Goal: Complete application form: Complete application form

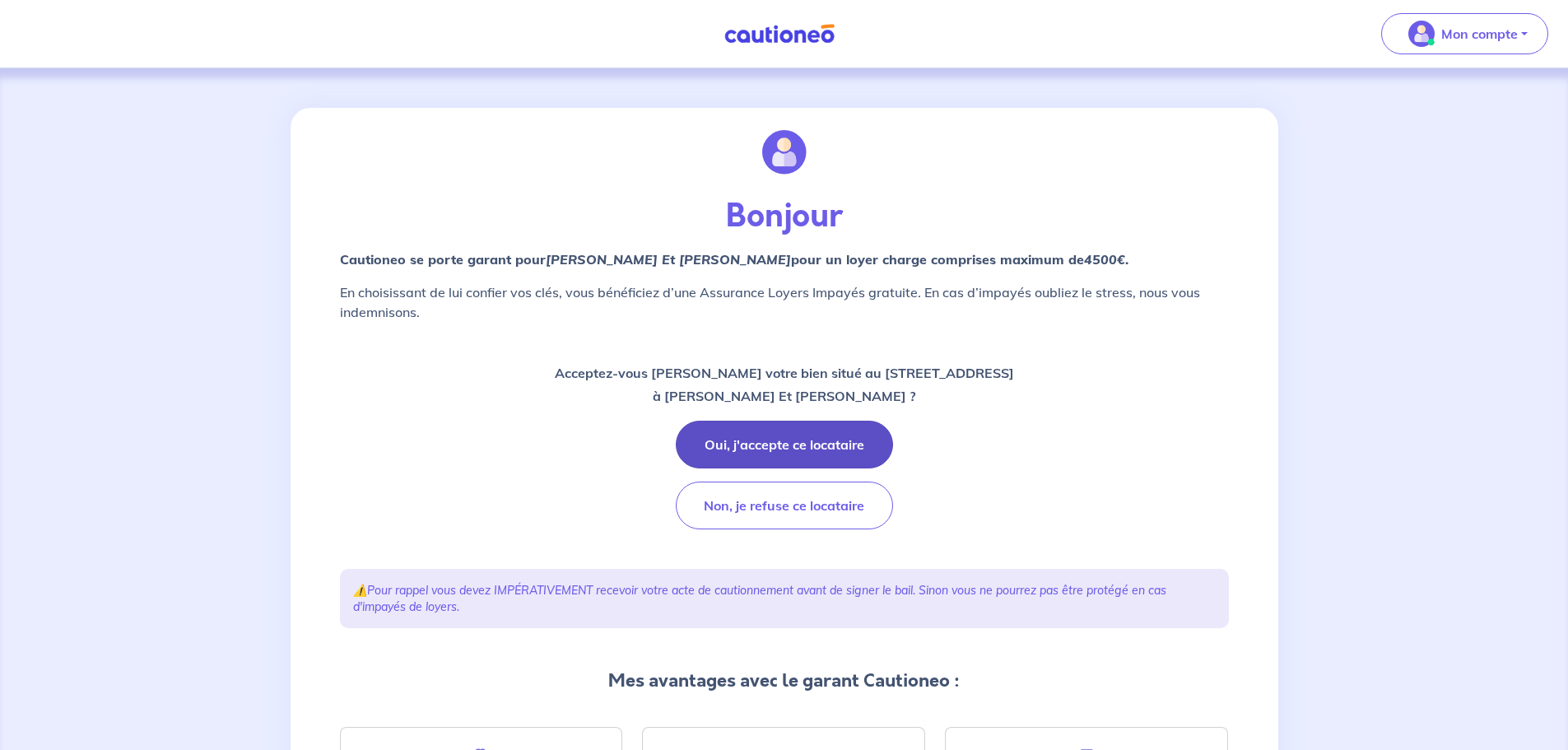
click at [784, 442] on button "Oui, j'accepte ce locataire" at bounding box center [784, 444] width 217 height 48
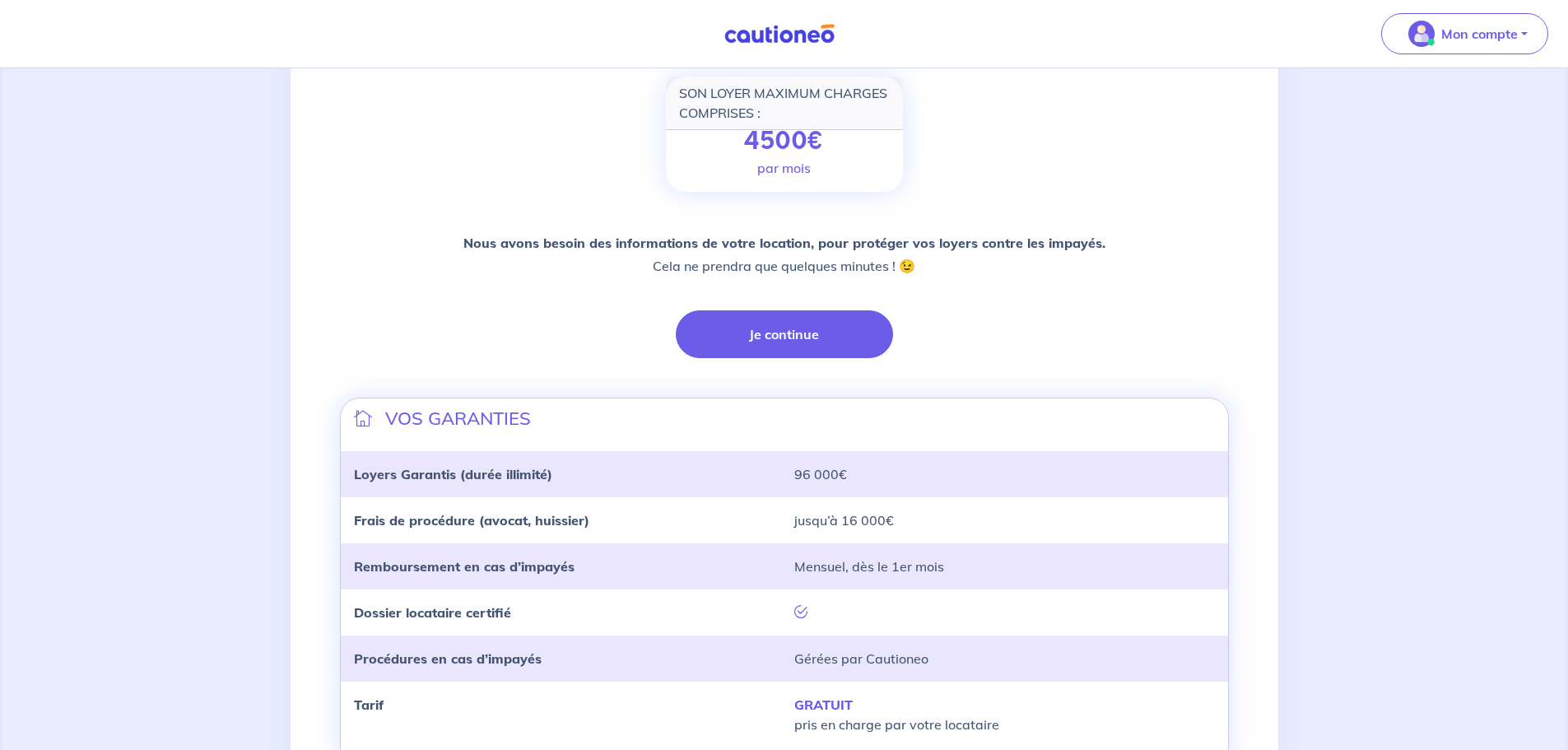
scroll to position [247, 0]
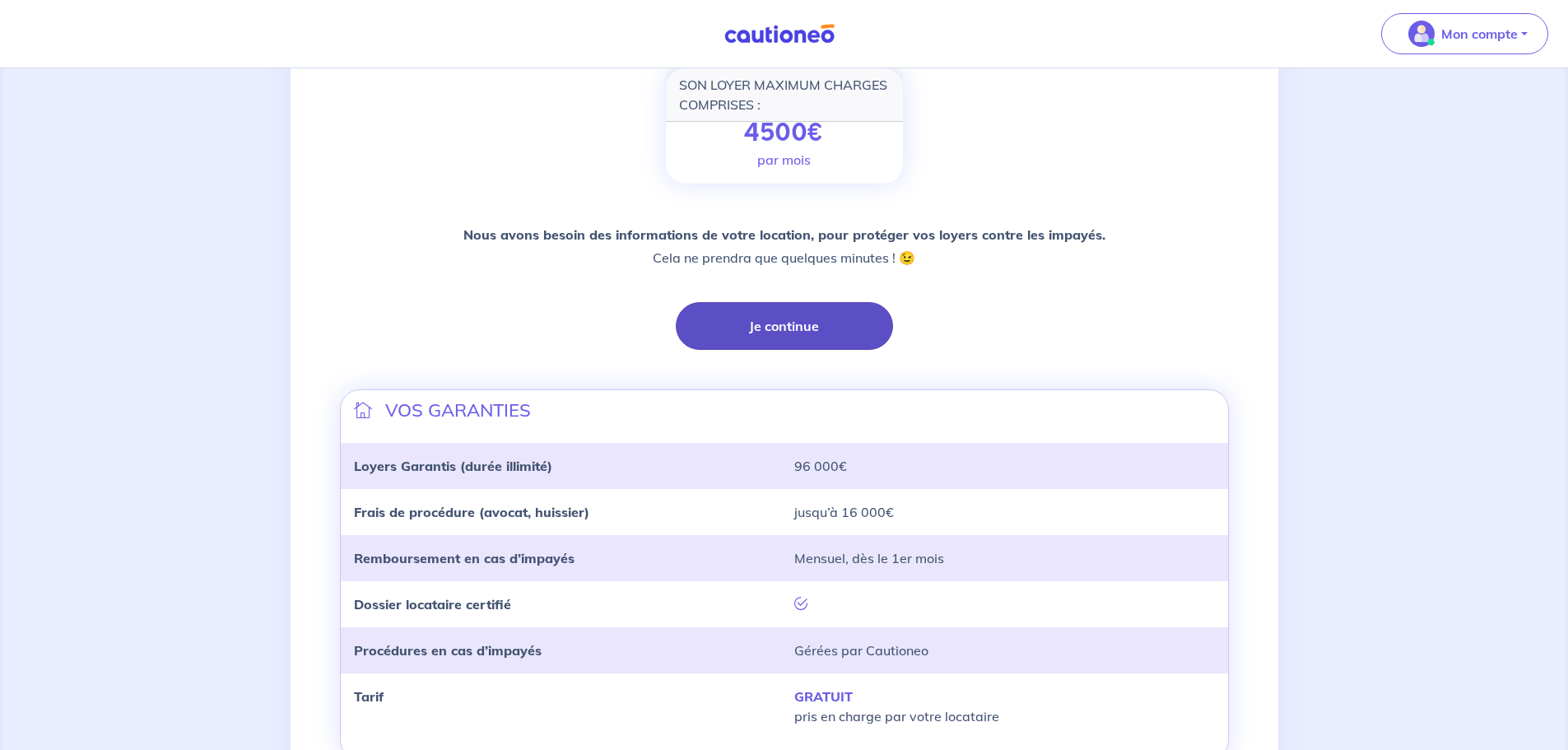
click at [794, 335] on button "Je continue" at bounding box center [784, 326] width 217 height 48
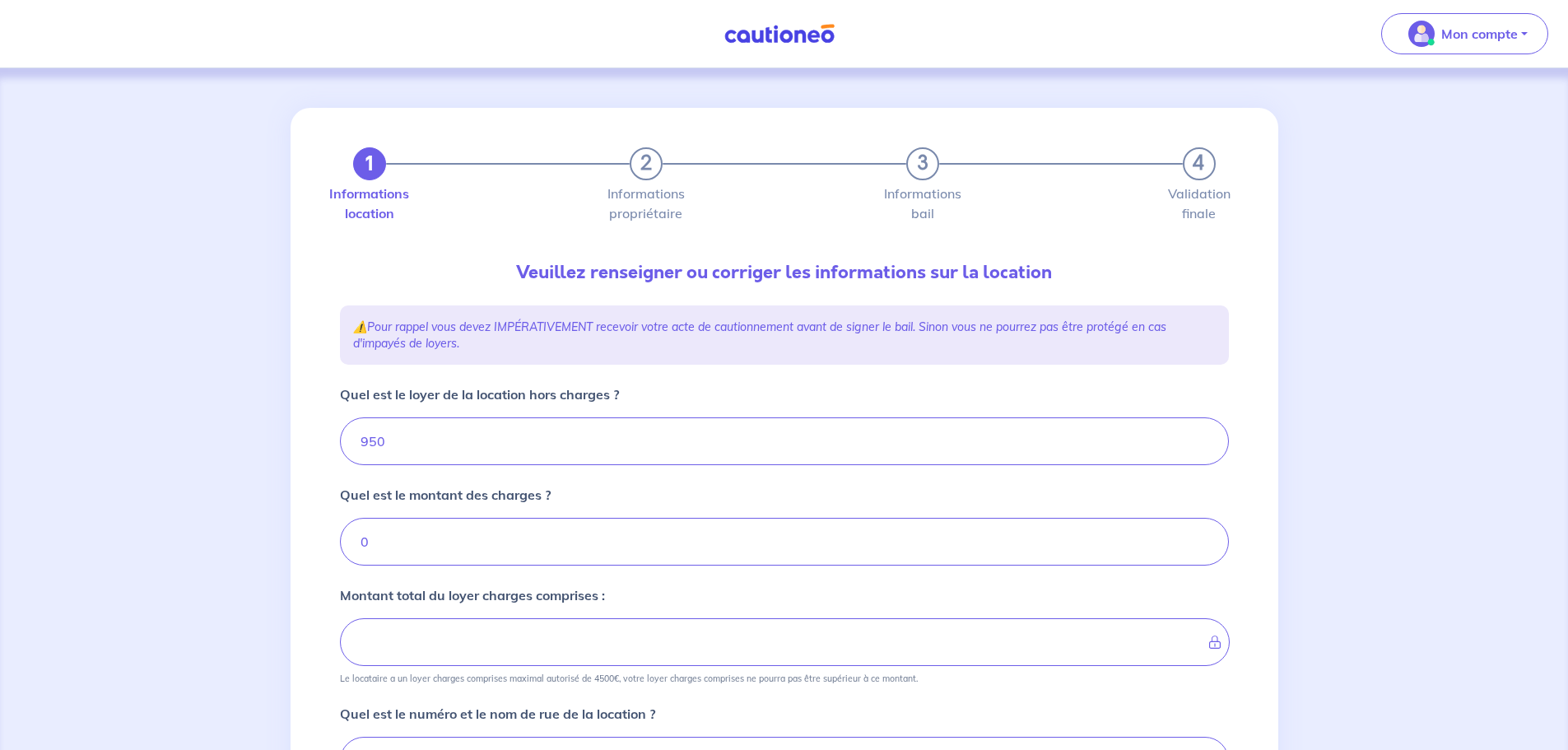
type input "950"
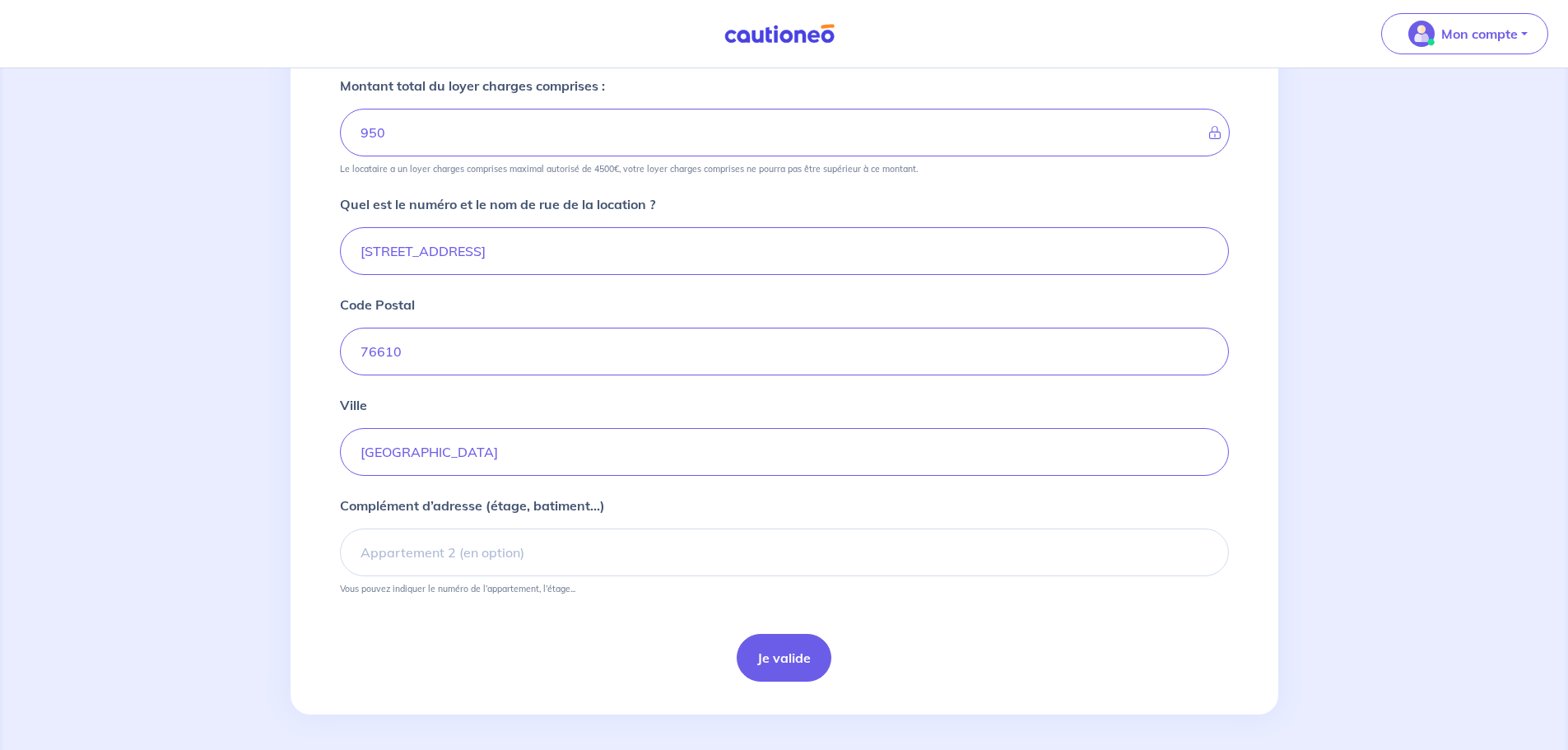
scroll to position [514, 0]
click at [781, 628] on form "Quel est [PERSON_NAME] de la location hors charges ? 950 Quel est le montant de…" at bounding box center [784, 274] width 889 height 807
click at [773, 673] on button "Je valide" at bounding box center [784, 654] width 94 height 48
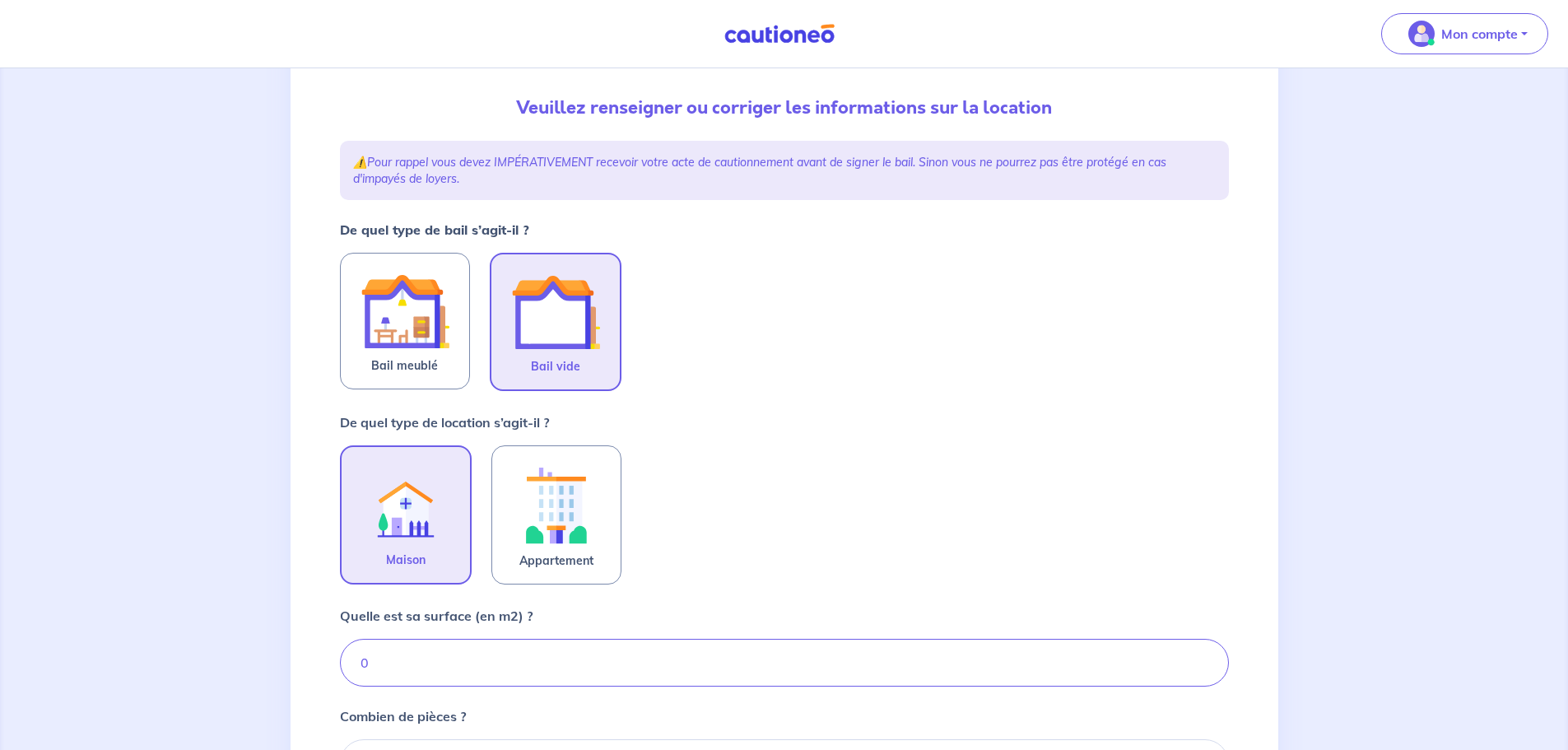
scroll to position [329, 0]
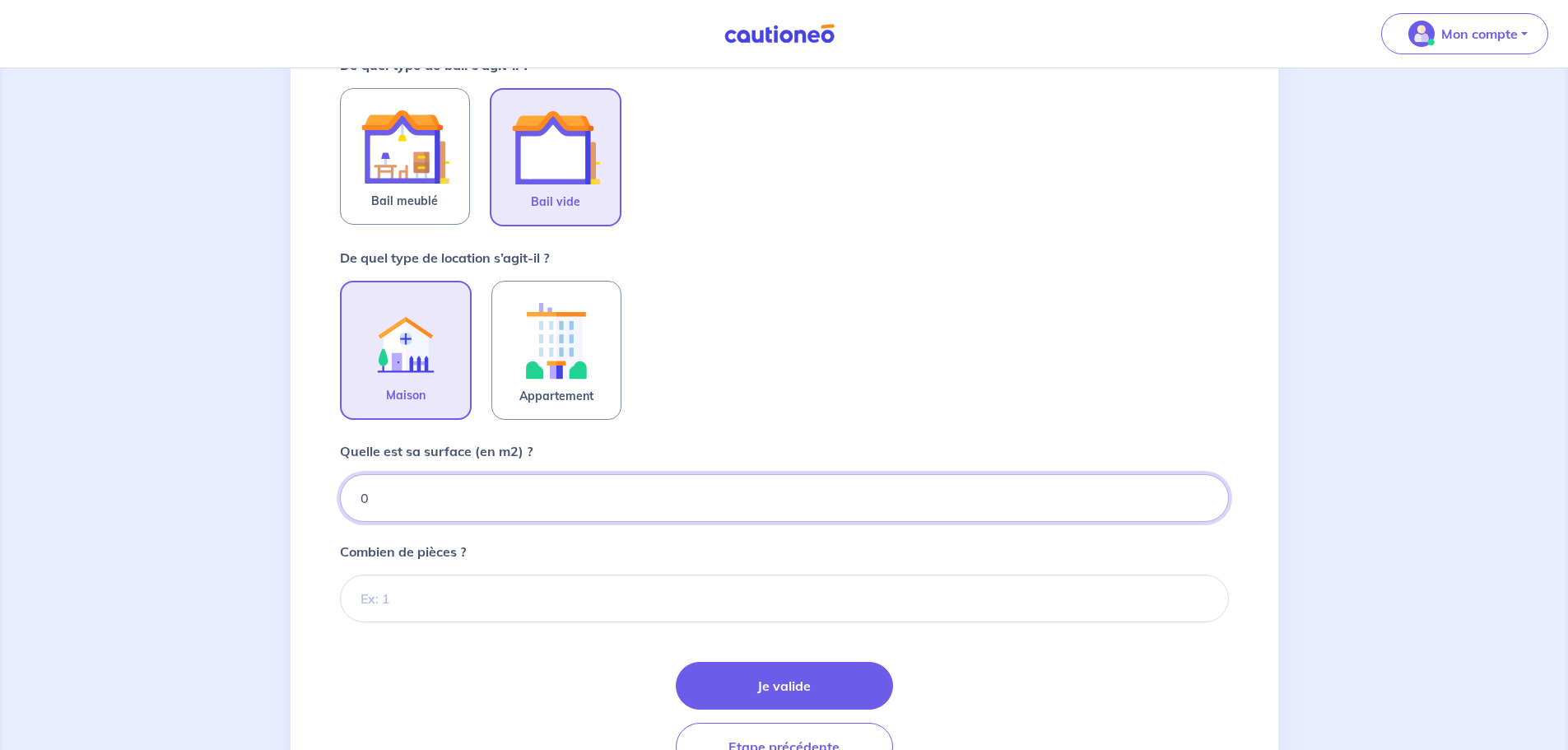
click at [475, 508] on input "0" at bounding box center [784, 498] width 889 height 48
type input "76"
type input "76.98"
click at [425, 602] on input "Combien de pièces ?" at bounding box center [784, 598] width 889 height 48
type input "4"
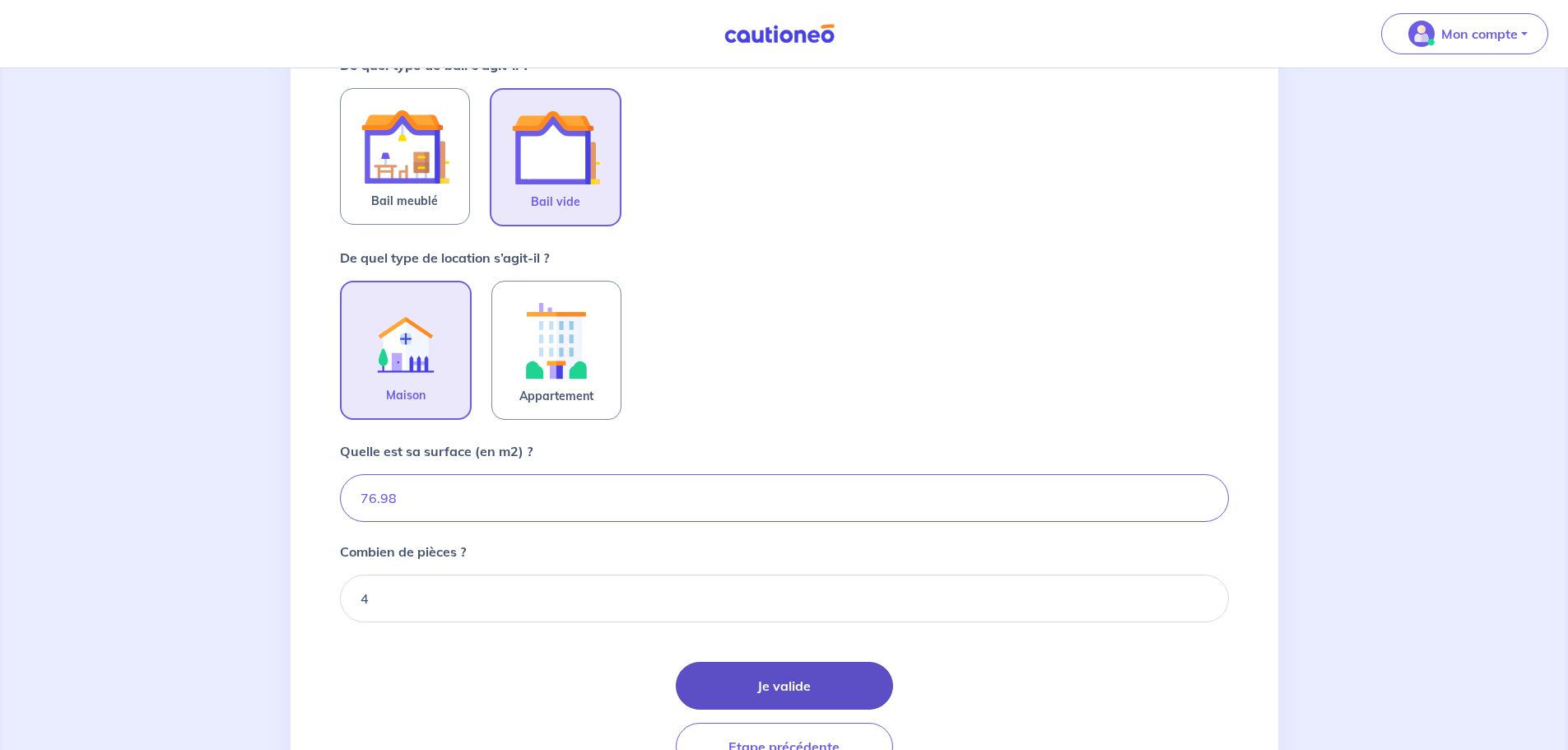
click at [755, 691] on button "Je valide" at bounding box center [784, 686] width 217 height 48
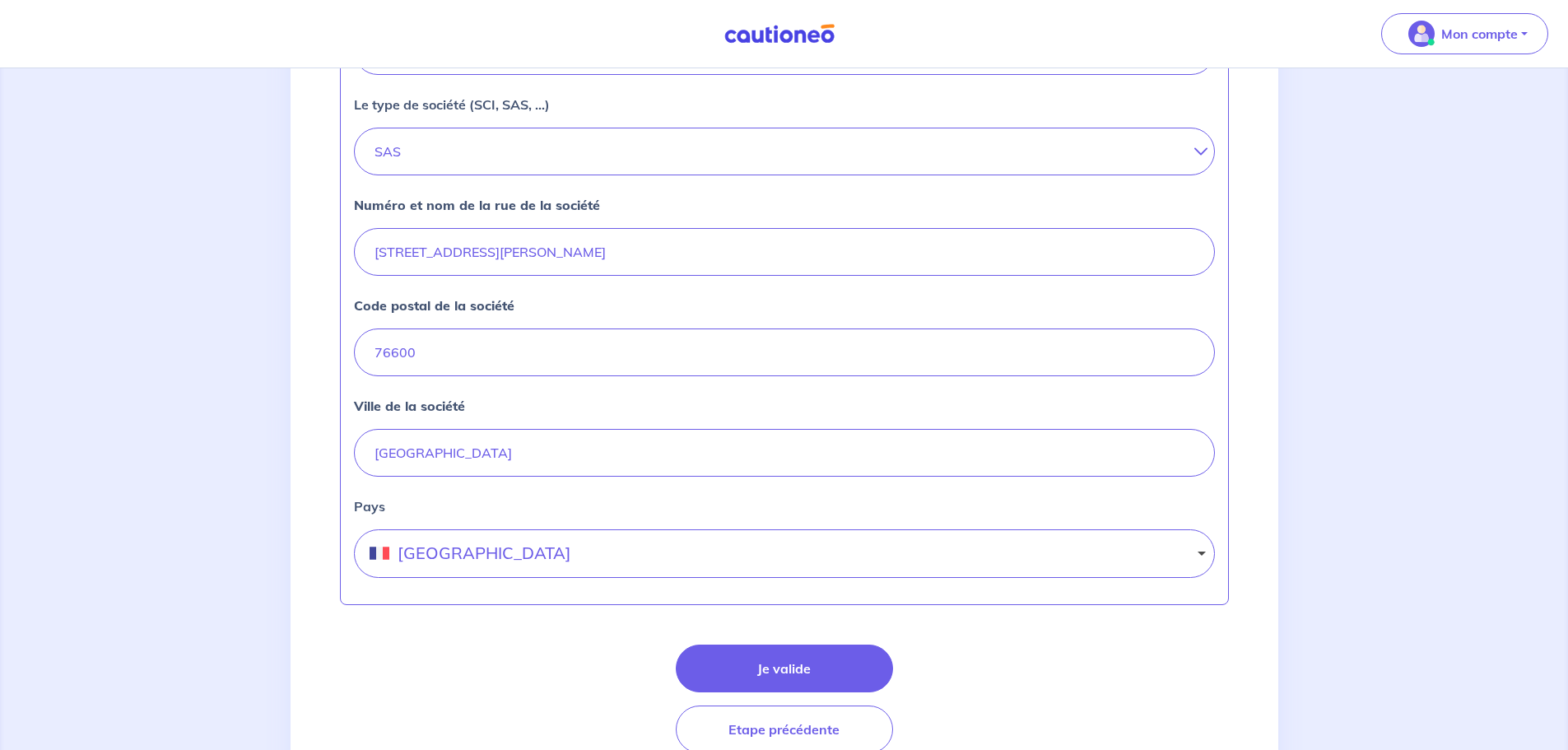
scroll to position [576, 0]
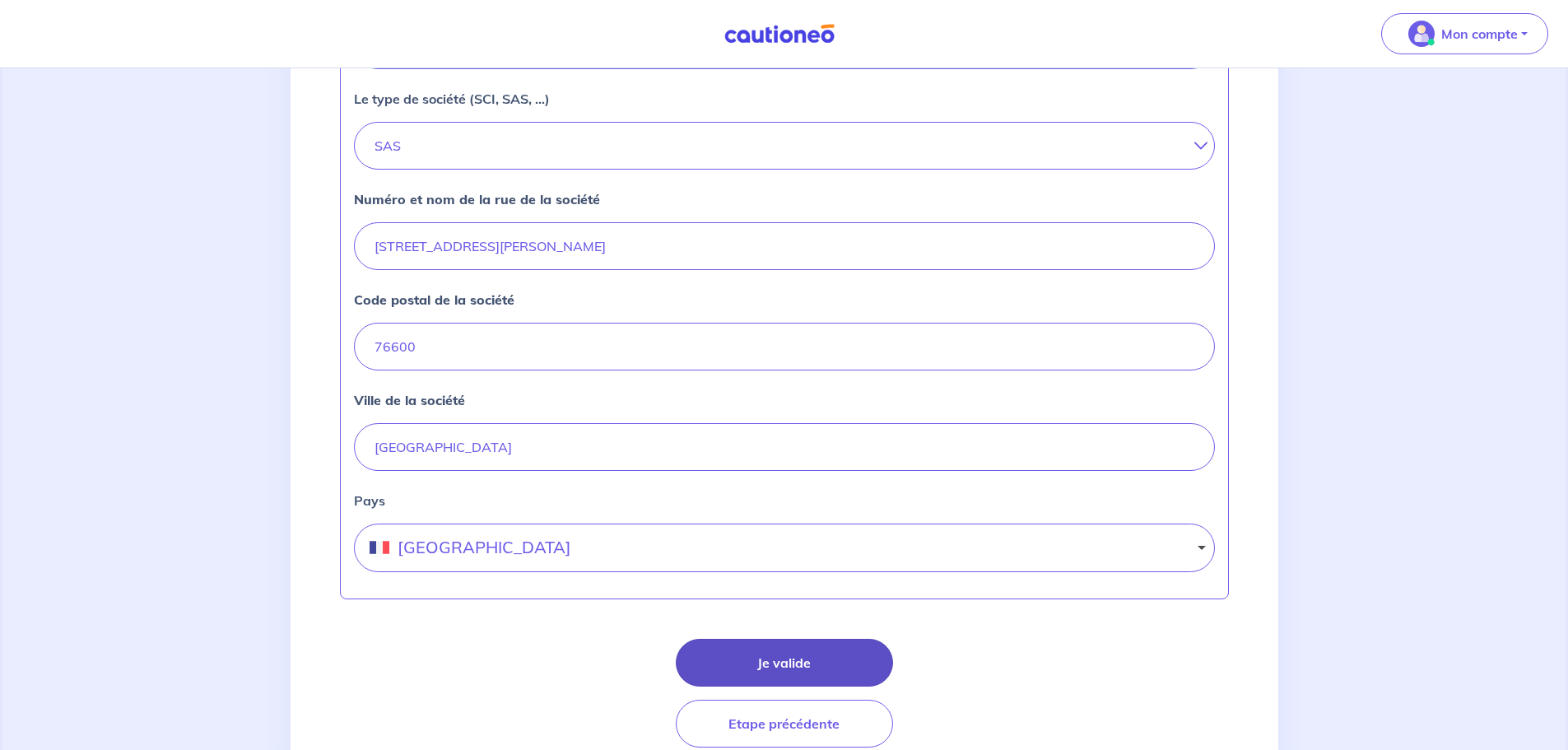
click at [785, 656] on button "Je valide" at bounding box center [784, 663] width 217 height 48
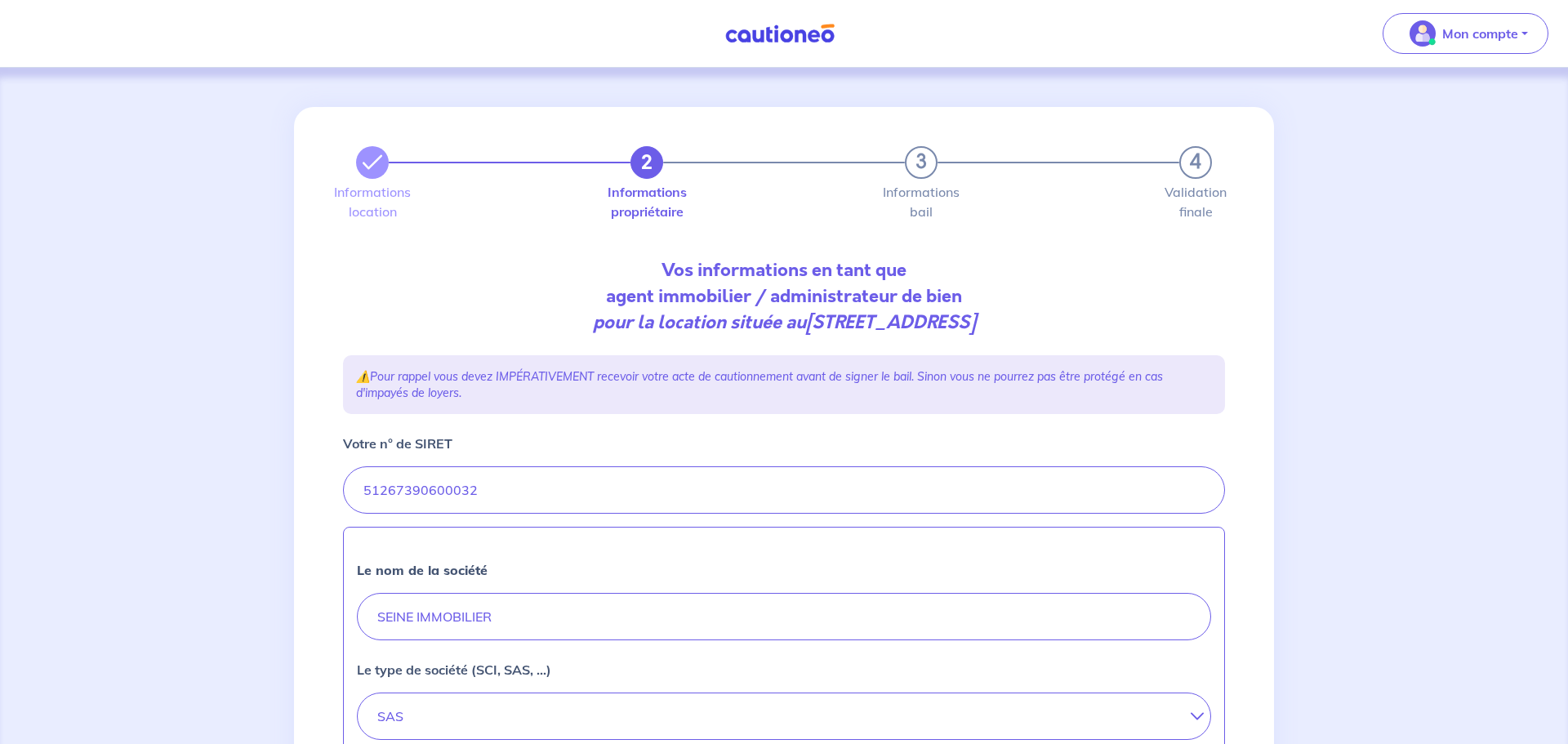
select select "FR"
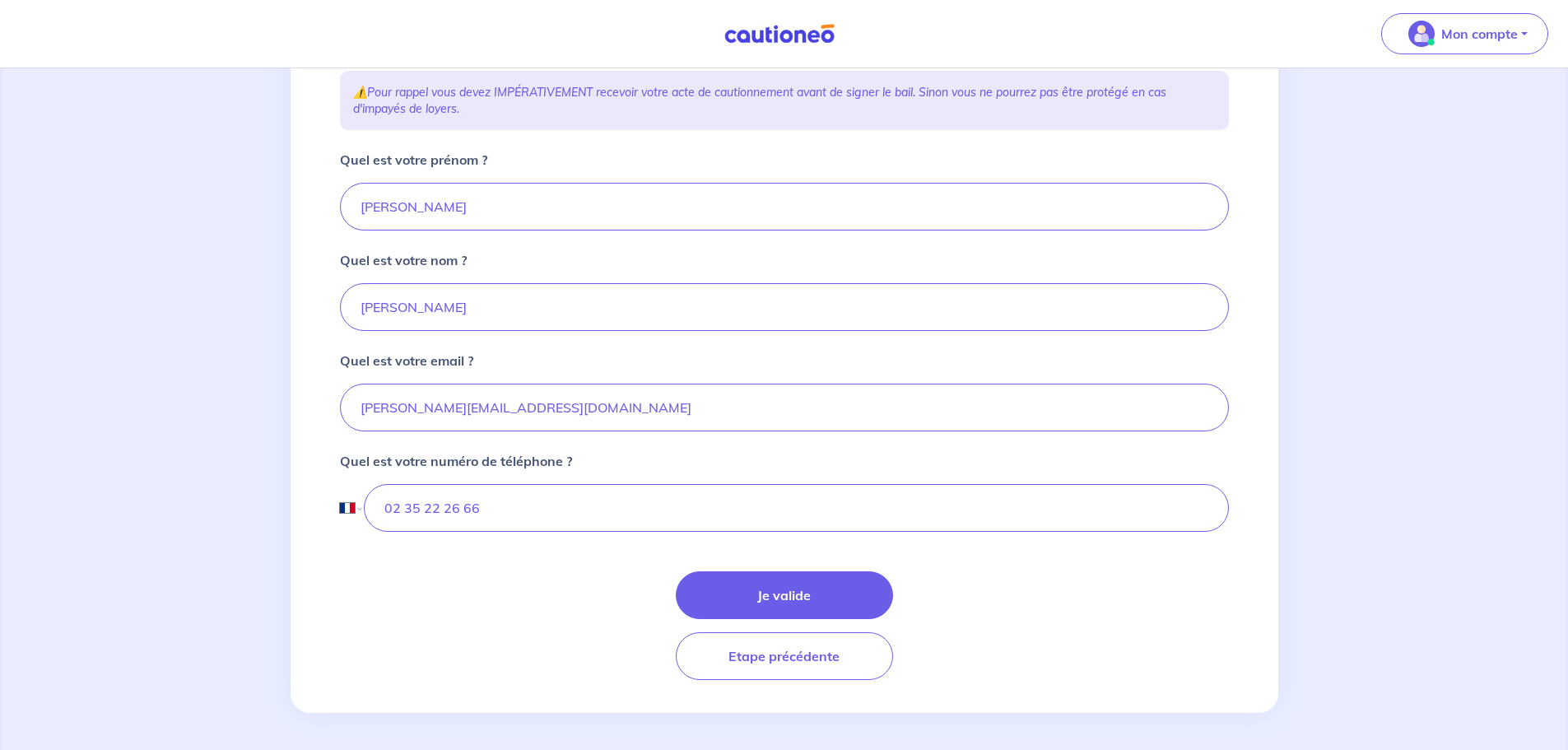
scroll to position [290, 0]
click at [797, 577] on button "Je valide" at bounding box center [784, 593] width 217 height 48
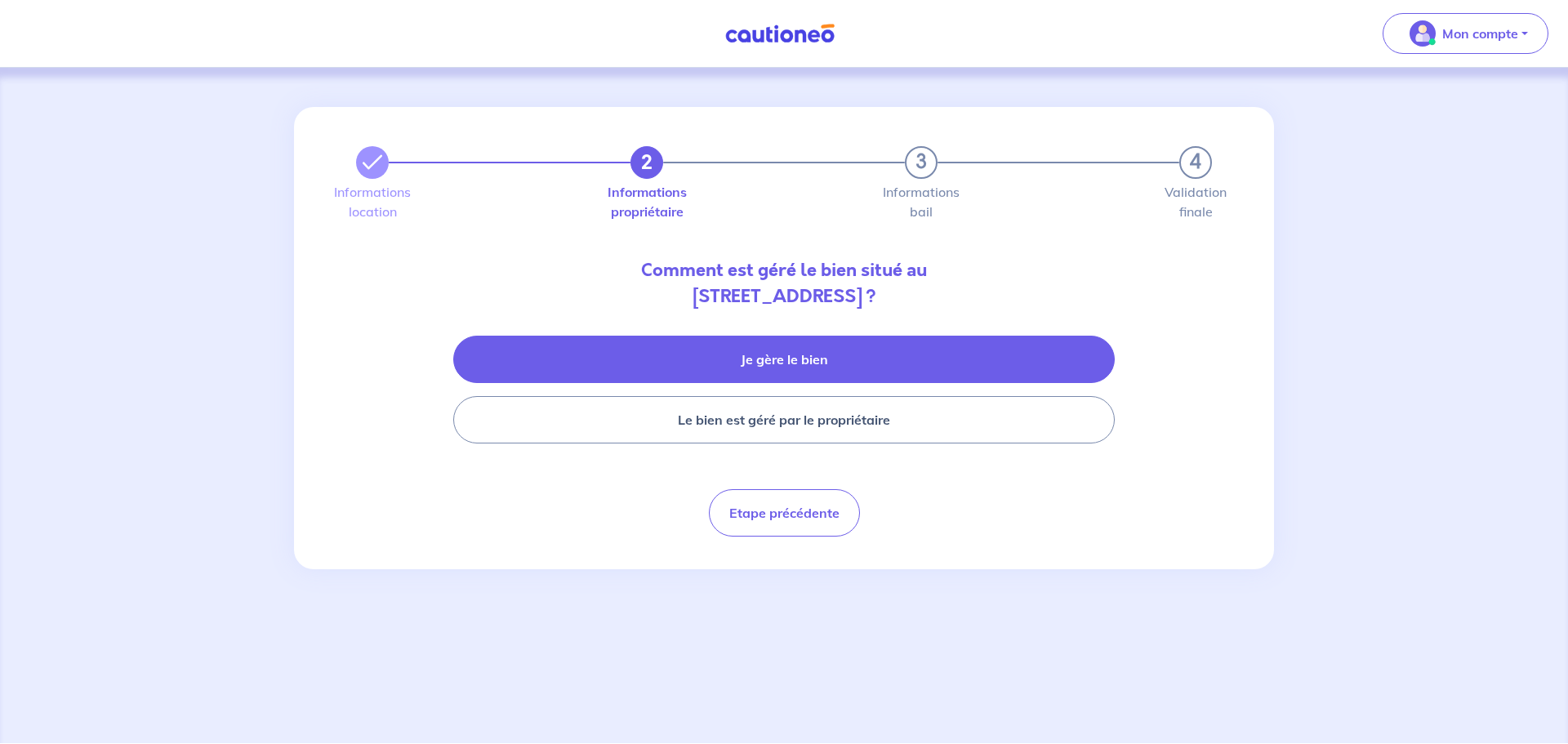
click at [790, 369] on button "Je gère le bien" at bounding box center [784, 360] width 662 height 47
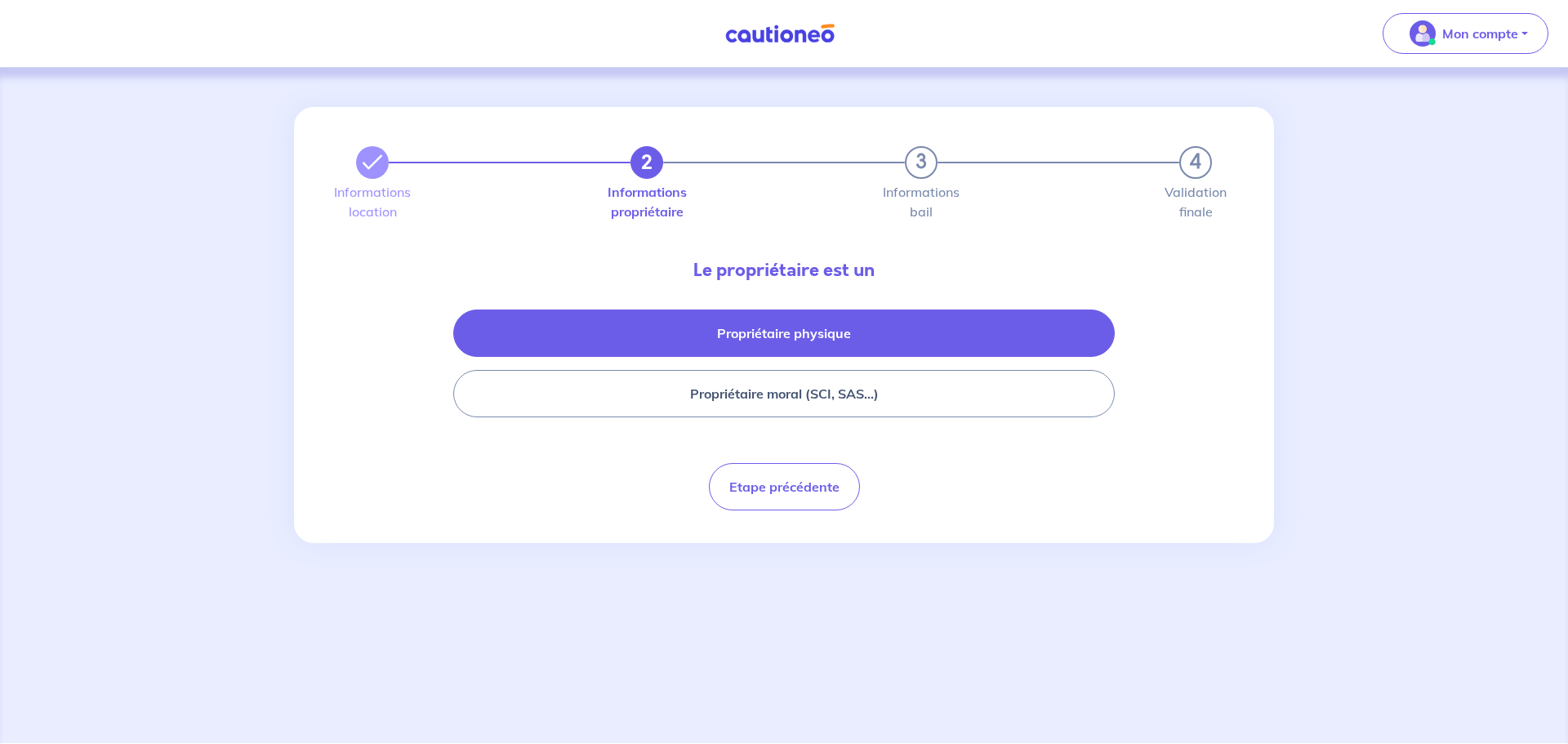
click at [799, 340] on button "Propriétaire physique" at bounding box center [784, 334] width 662 height 47
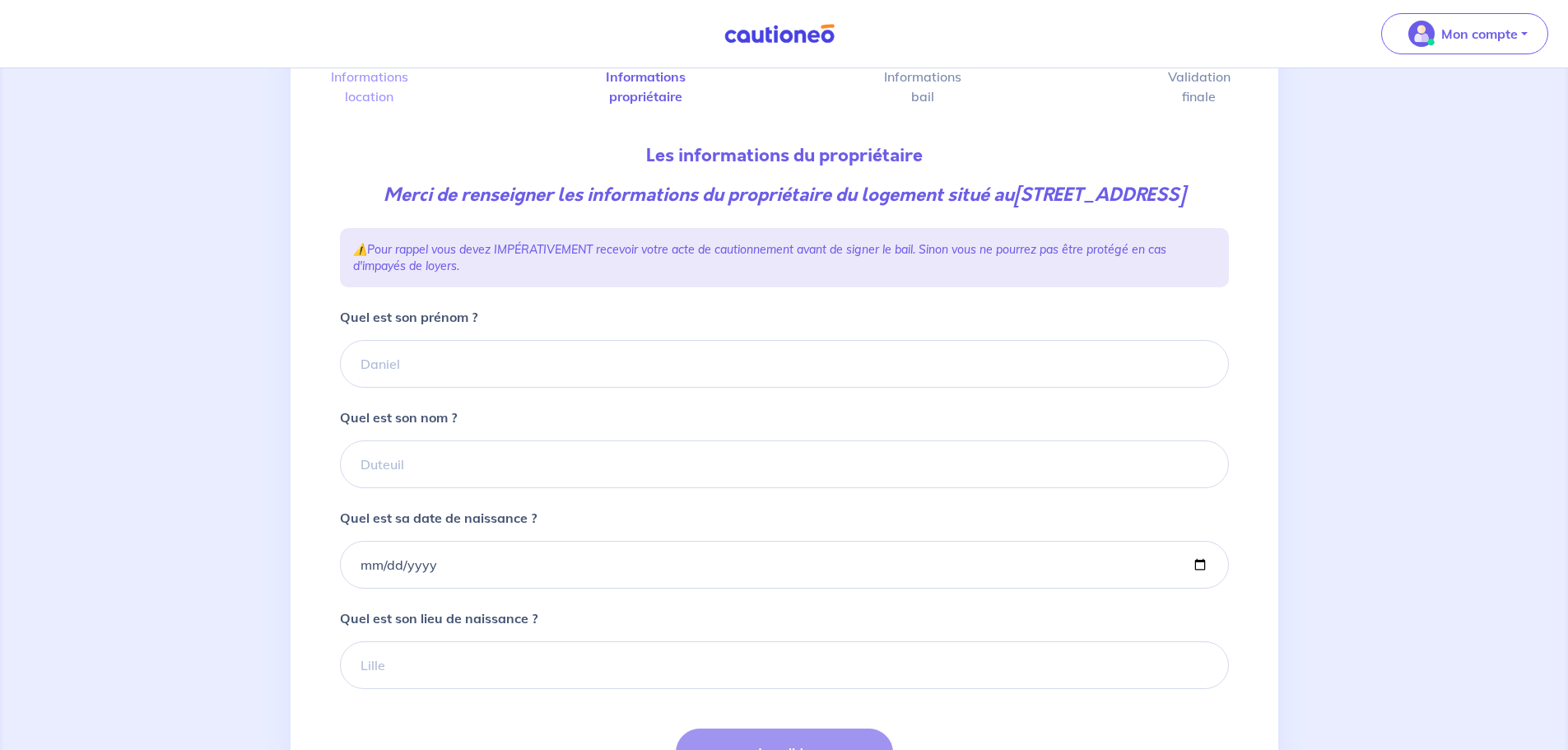
scroll to position [164, 0]
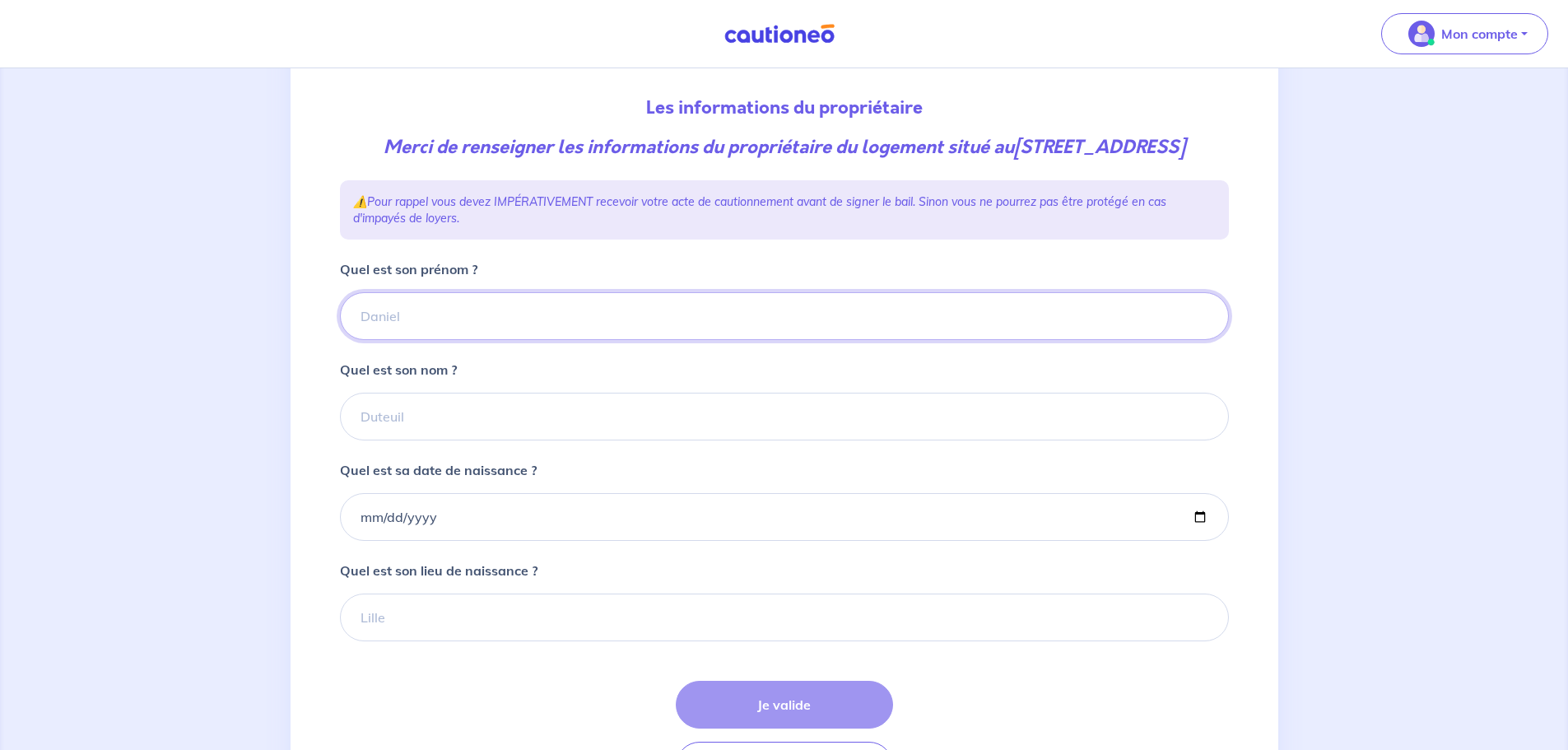
click at [502, 341] on input "Quel est son prénom ?" at bounding box center [784, 316] width 889 height 48
type input "Marine"
click at [503, 439] on input "Quel est son nom ?" at bounding box center [784, 416] width 889 height 48
type input "CHERET"
click at [486, 530] on input "Quel est sa date de naissance ?" at bounding box center [784, 517] width 889 height 48
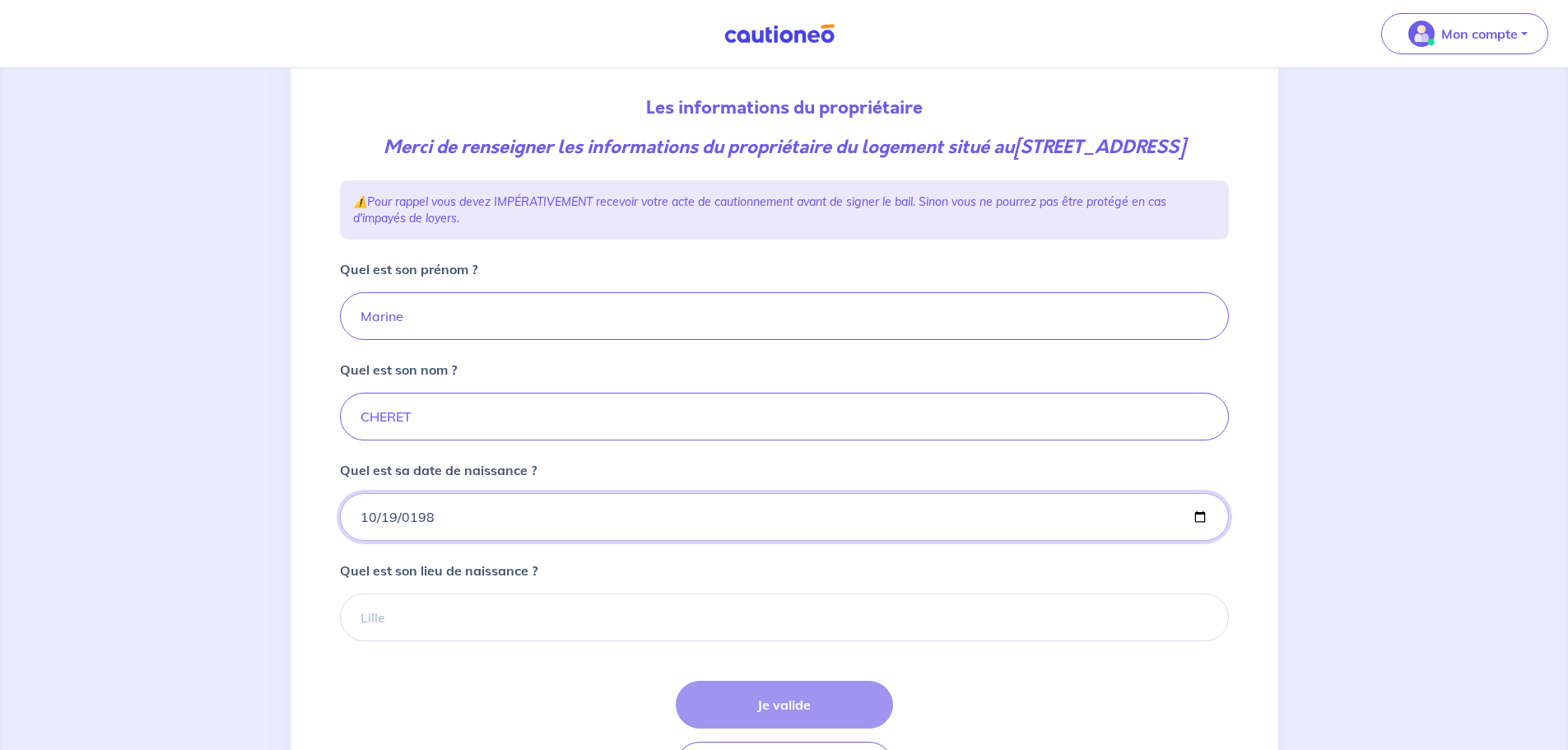
type input "[DATE]"
click at [439, 629] on input "Quel est son lieu de naissance ?" at bounding box center [784, 617] width 889 height 48
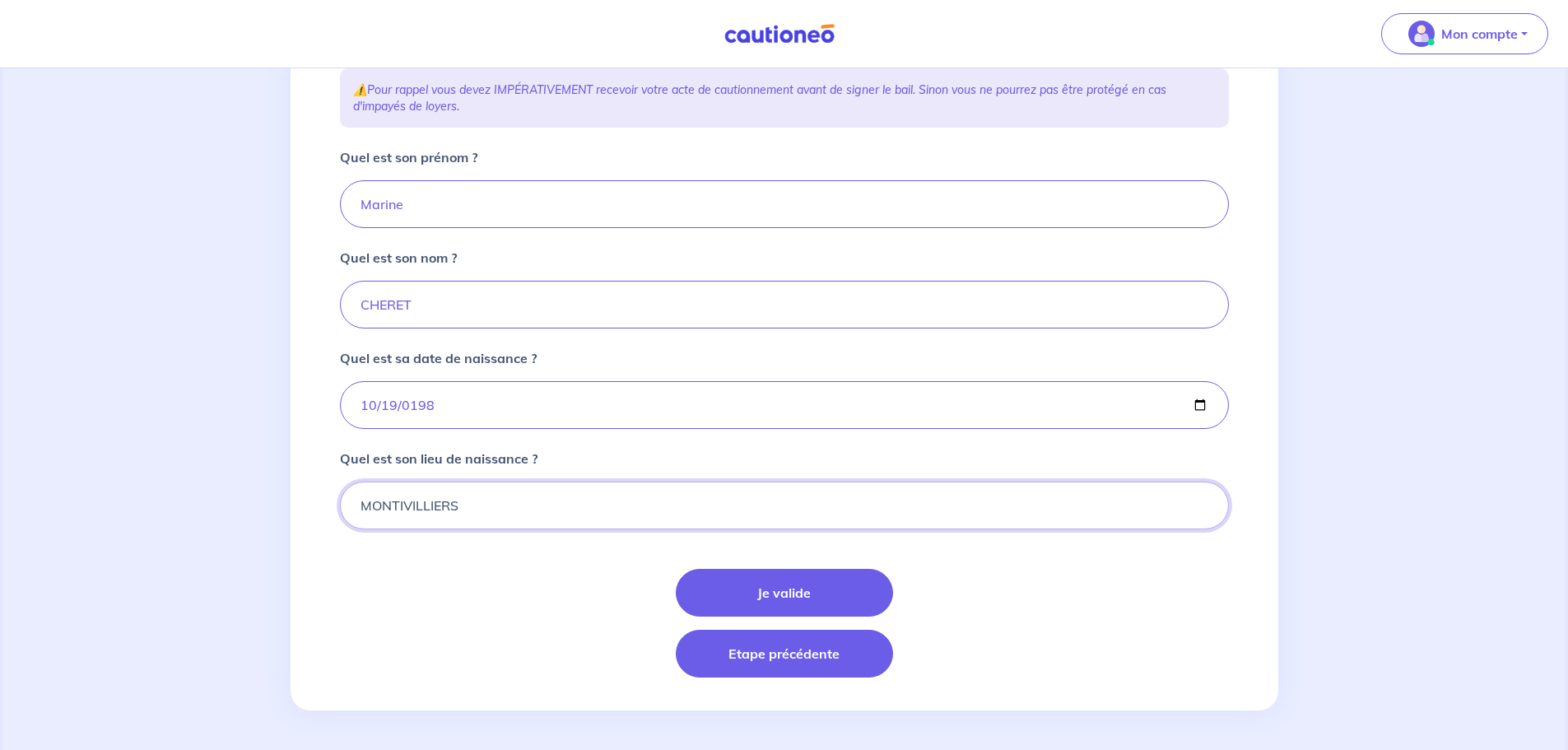
scroll to position [303, 0]
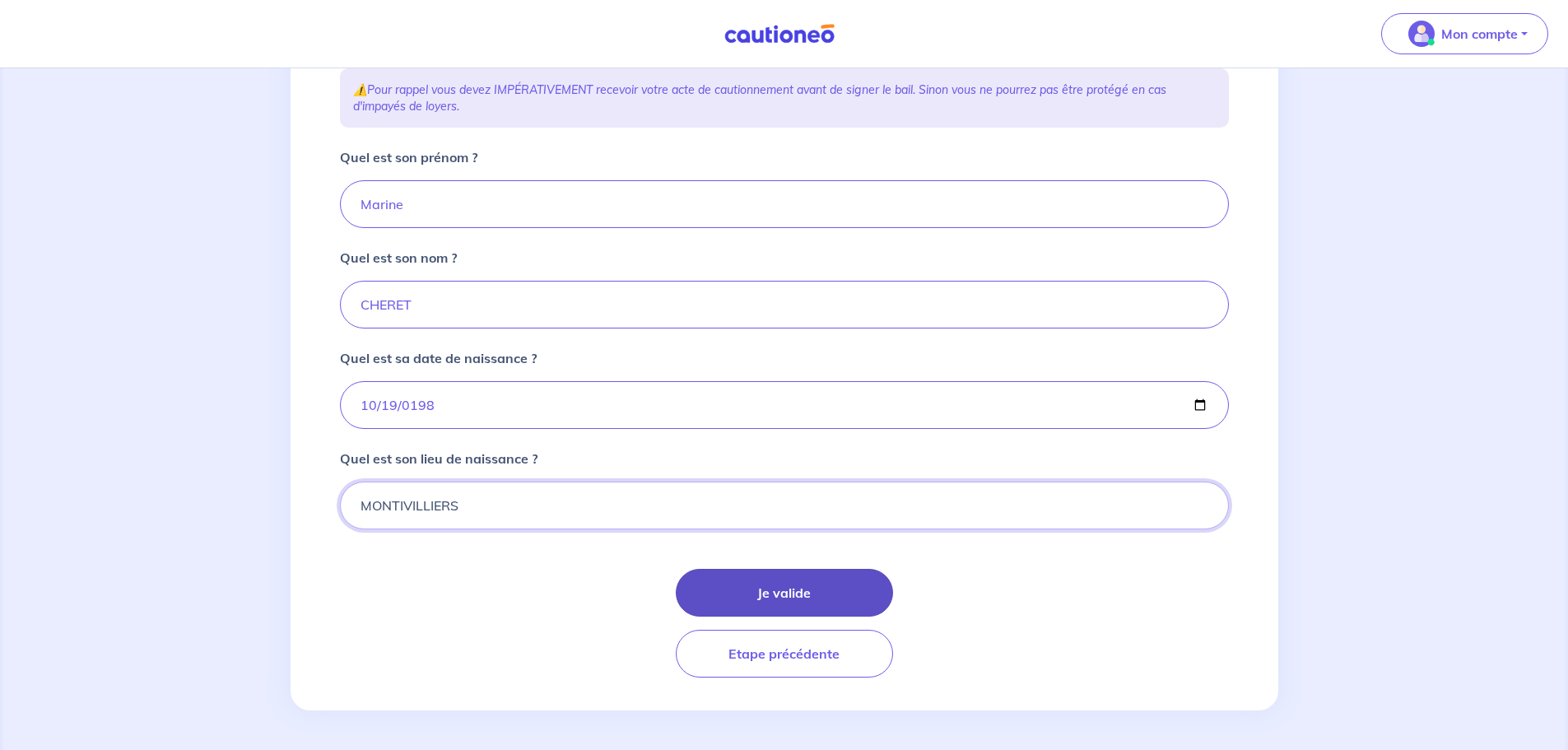
type input "MONTIVILLIERS"
click at [813, 595] on button "Je valide" at bounding box center [784, 593] width 217 height 48
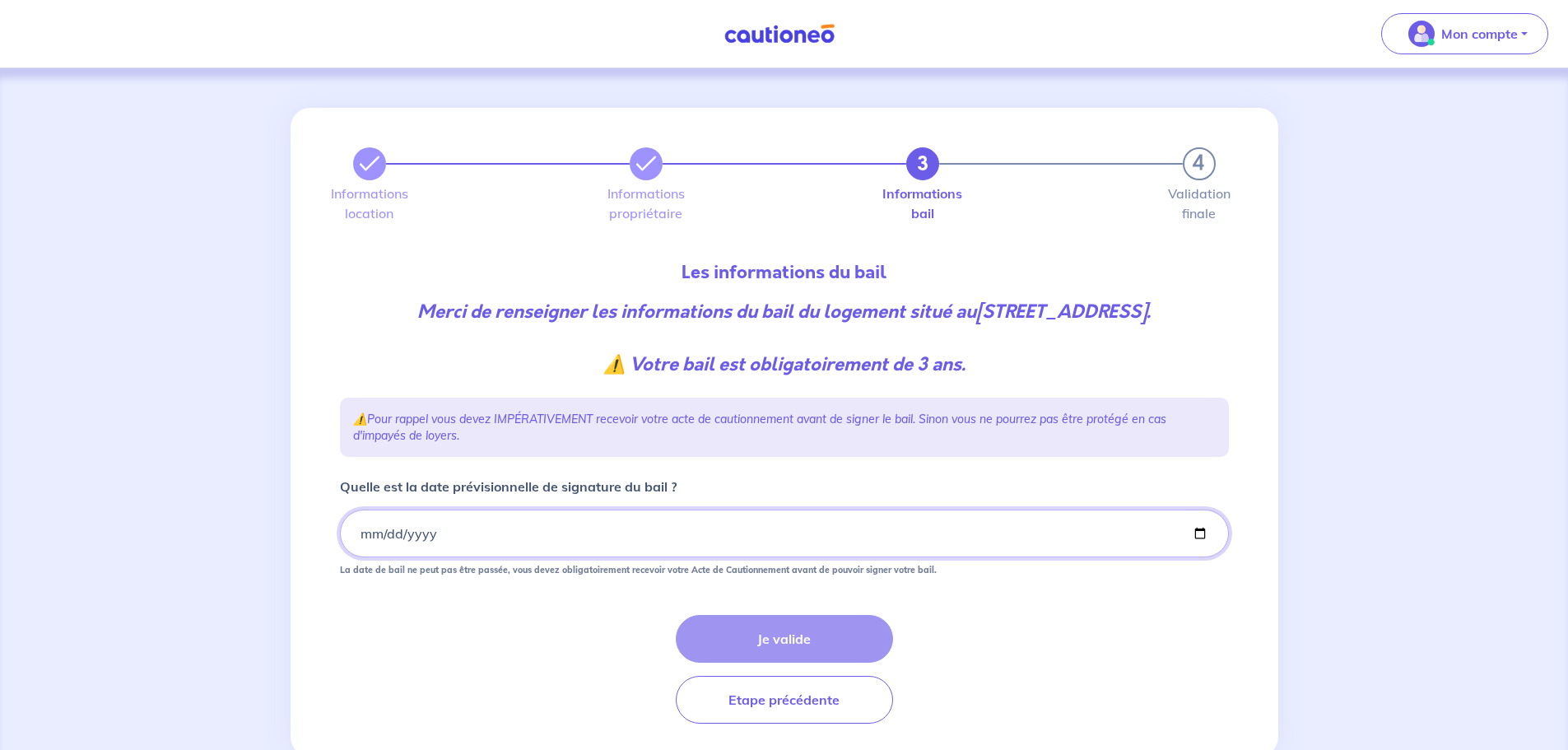
click at [551, 558] on input "Quelle est la date prévisionnelle de signature du bail ?" at bounding box center [784, 534] width 889 height 48
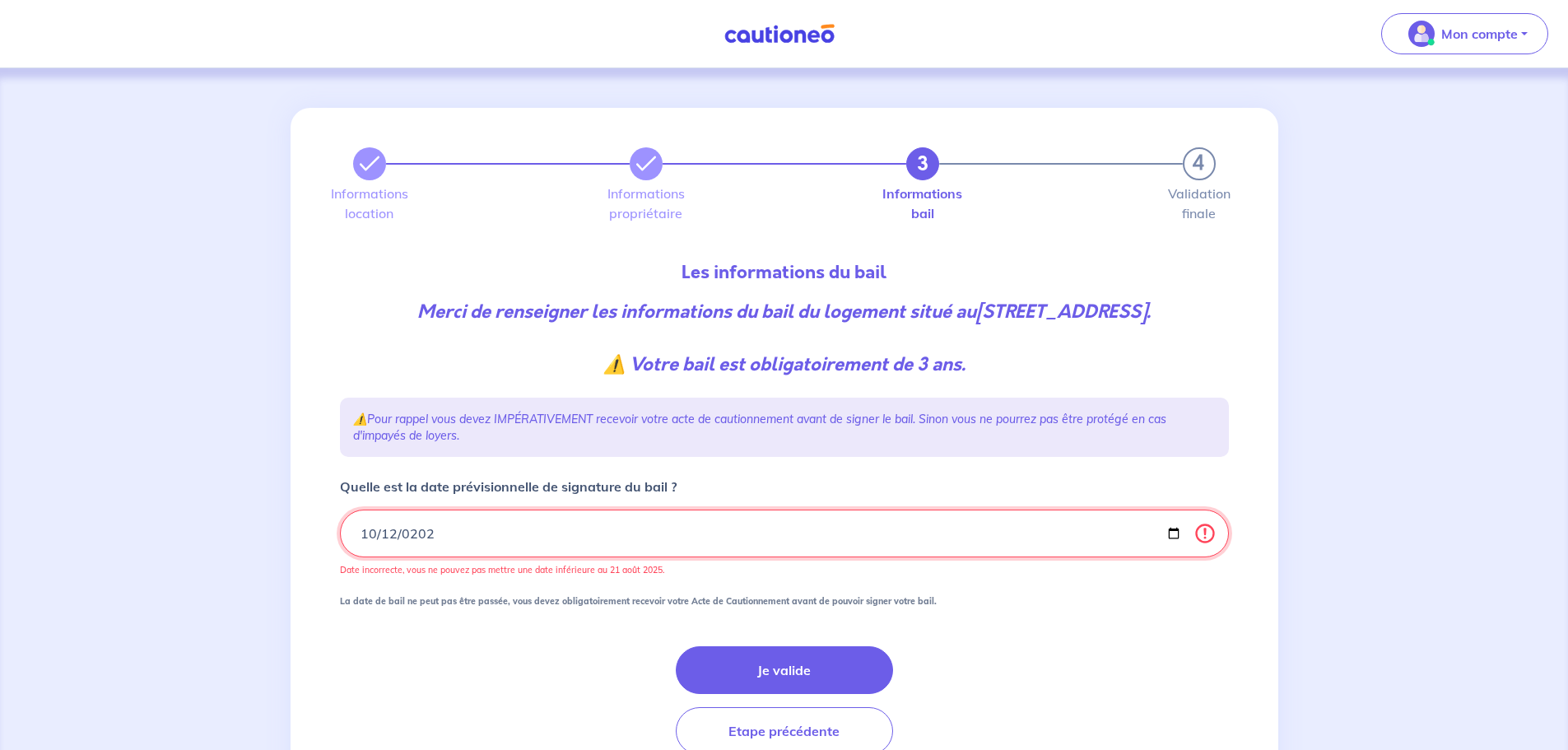
type input "[DATE]"
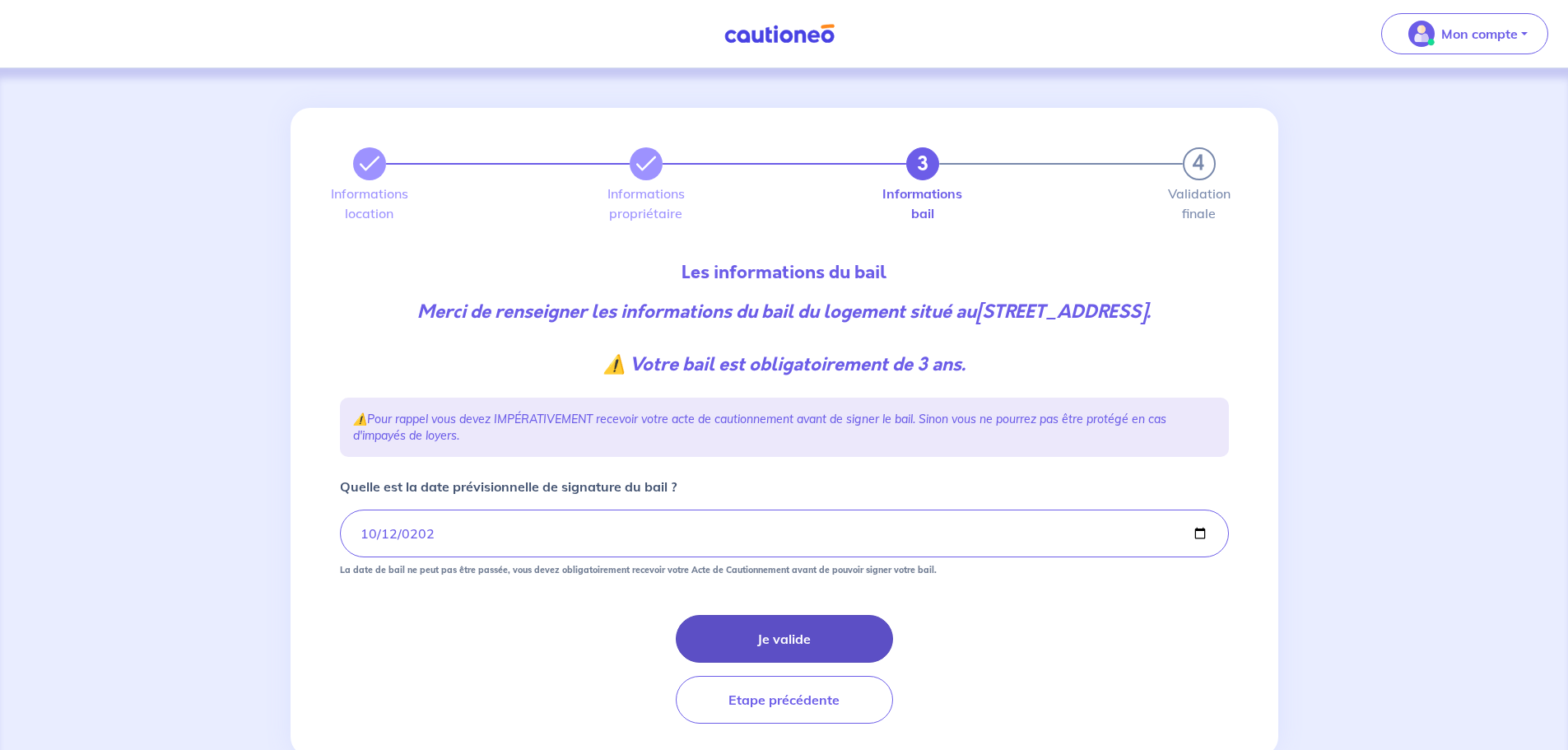
click at [771, 659] on button "Je valide" at bounding box center [784, 639] width 217 height 48
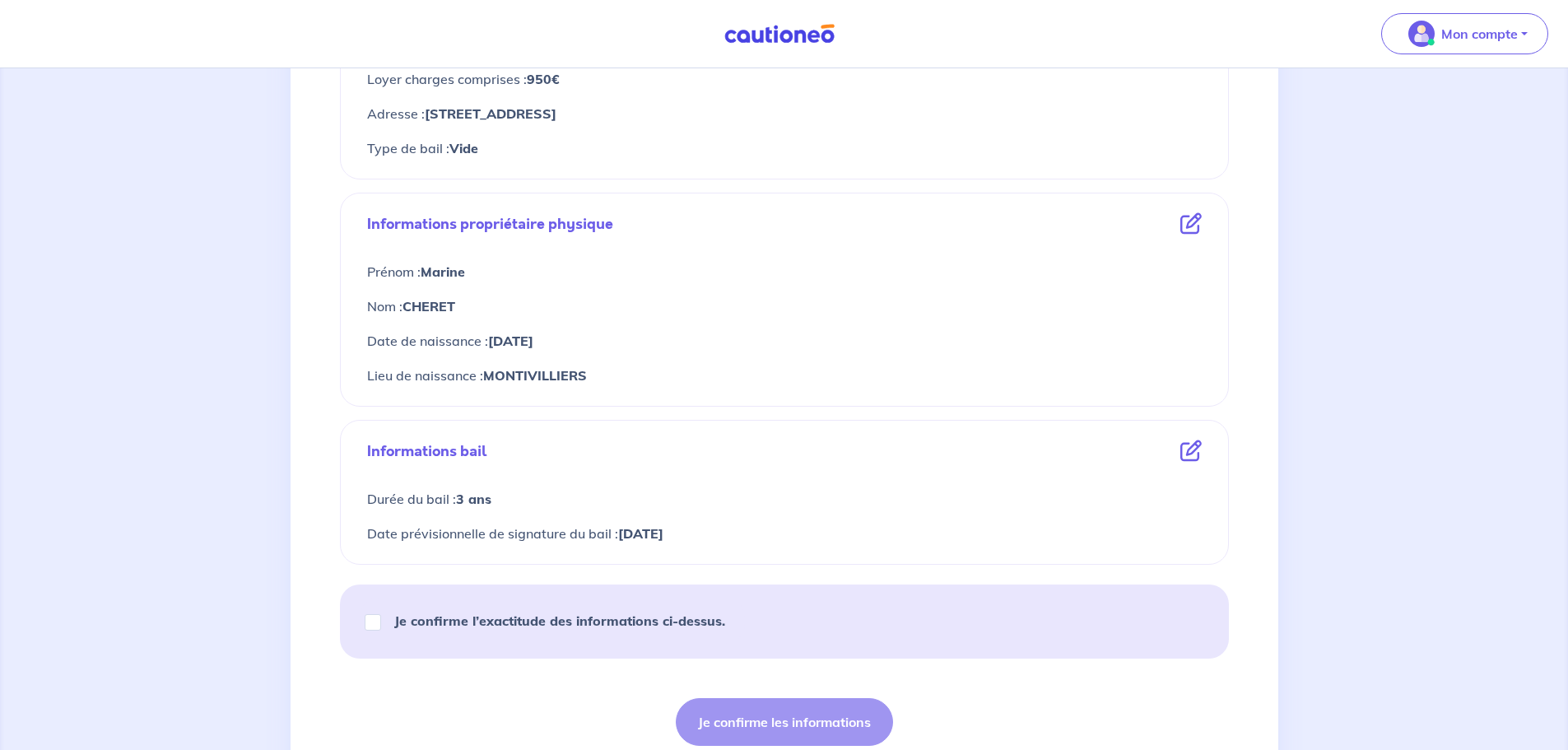
scroll to position [494, 0]
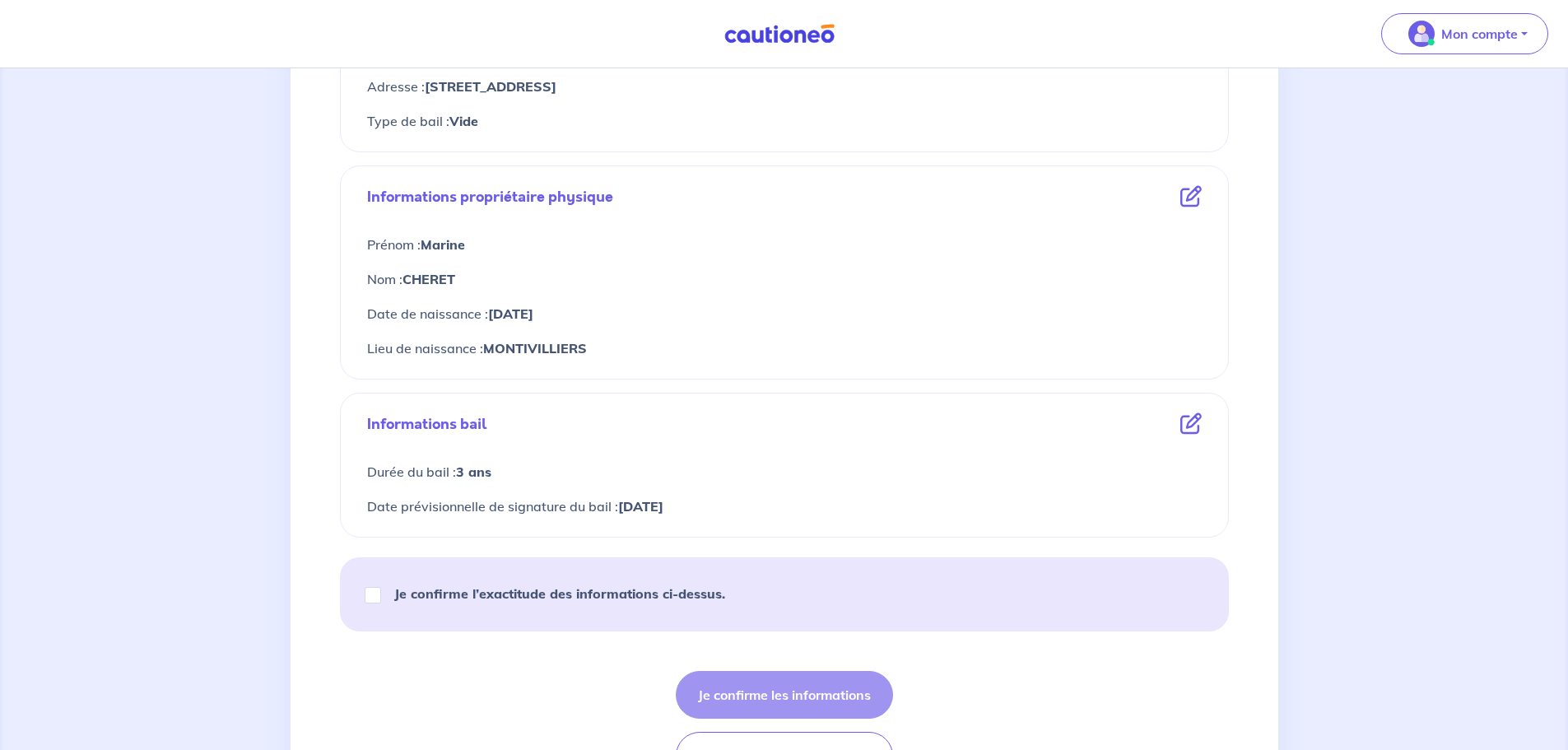
click at [358, 598] on div "Je confirme l’exactitude des informations ci-dessus." at bounding box center [784, 594] width 889 height 74
click at [373, 595] on input "Je confirme l’exactitude des informations ci-dessus." at bounding box center [373, 595] width 16 height 16
checkbox input "true"
click at [803, 682] on button "Je confirme les informations" at bounding box center [784, 695] width 217 height 48
